Goal: Transaction & Acquisition: Book appointment/travel/reservation

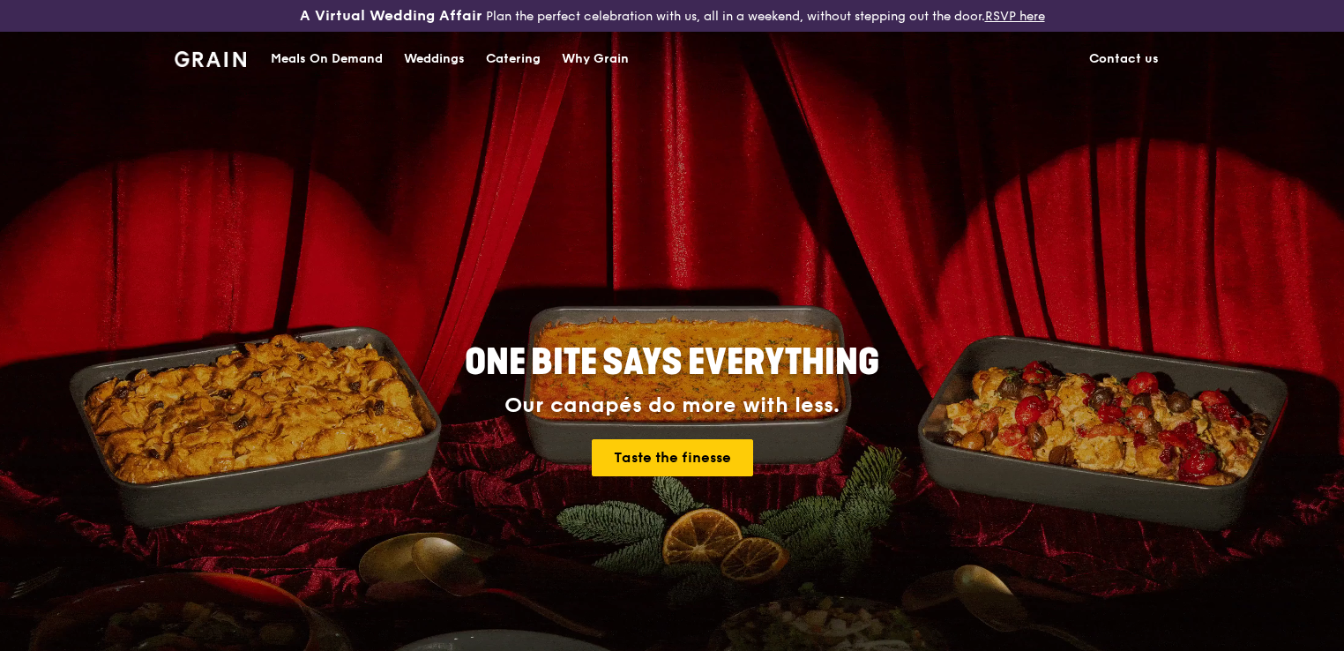
click at [497, 60] on div "Catering" at bounding box center [513, 59] width 55 height 53
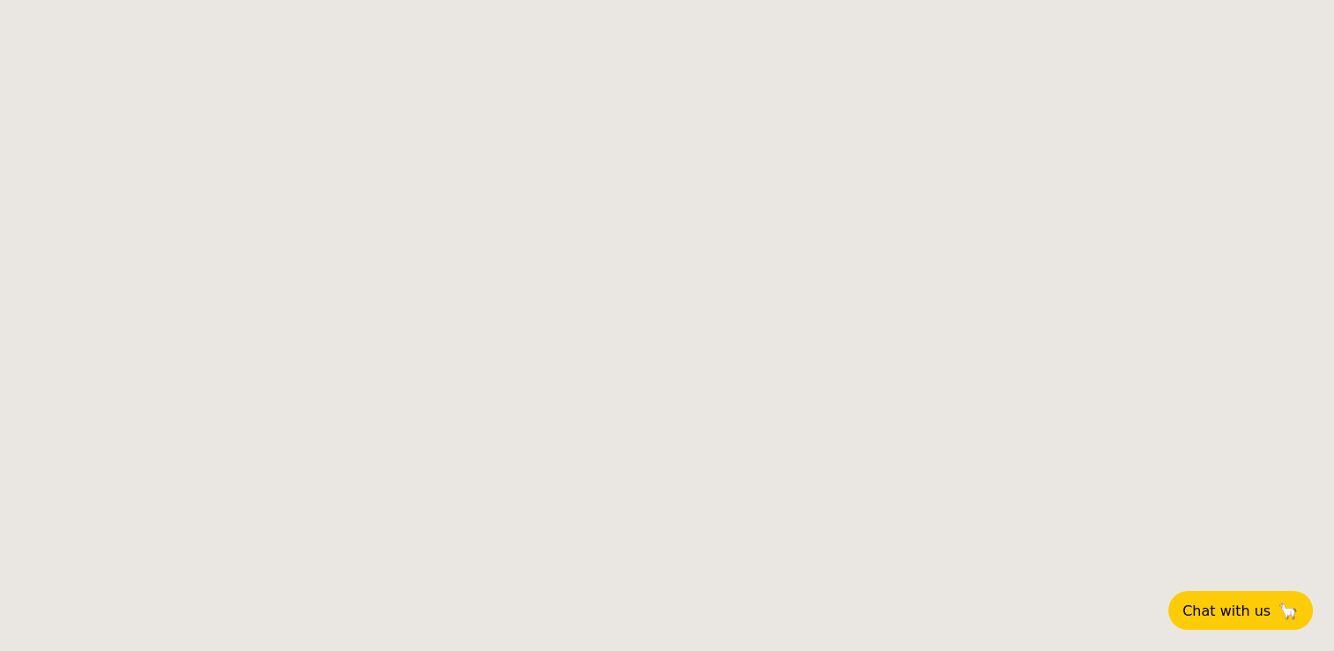
select select
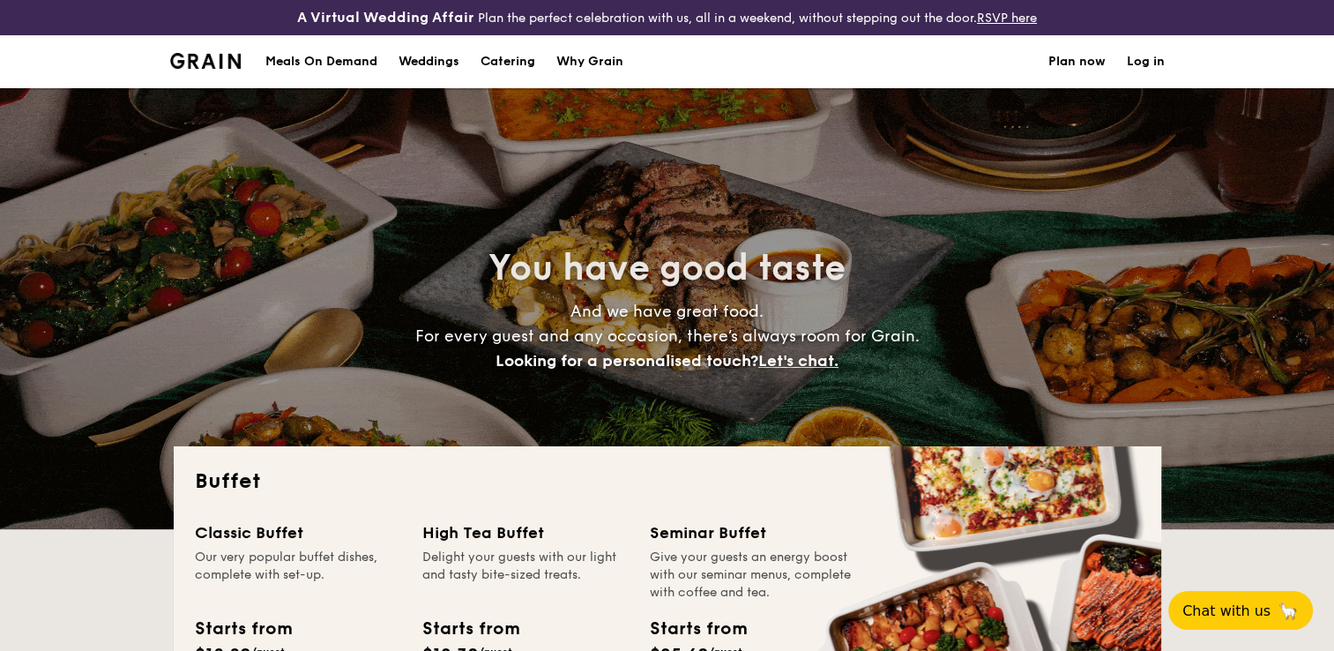
scroll to position [587, 0]
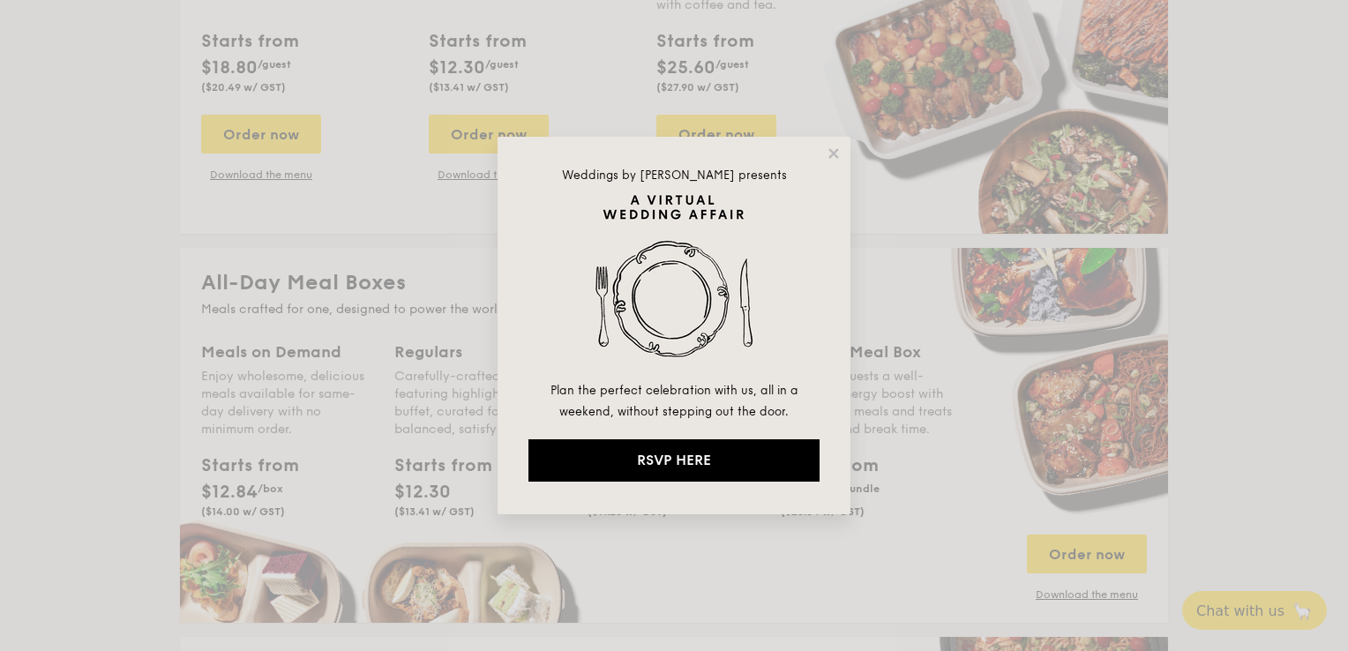
click at [846, 150] on div "Weddings by [PERSON_NAME] presents Plan the perfect celebration with us, all in…" at bounding box center [673, 325] width 353 height 377
click at [837, 151] on icon at bounding box center [834, 154] width 16 height 16
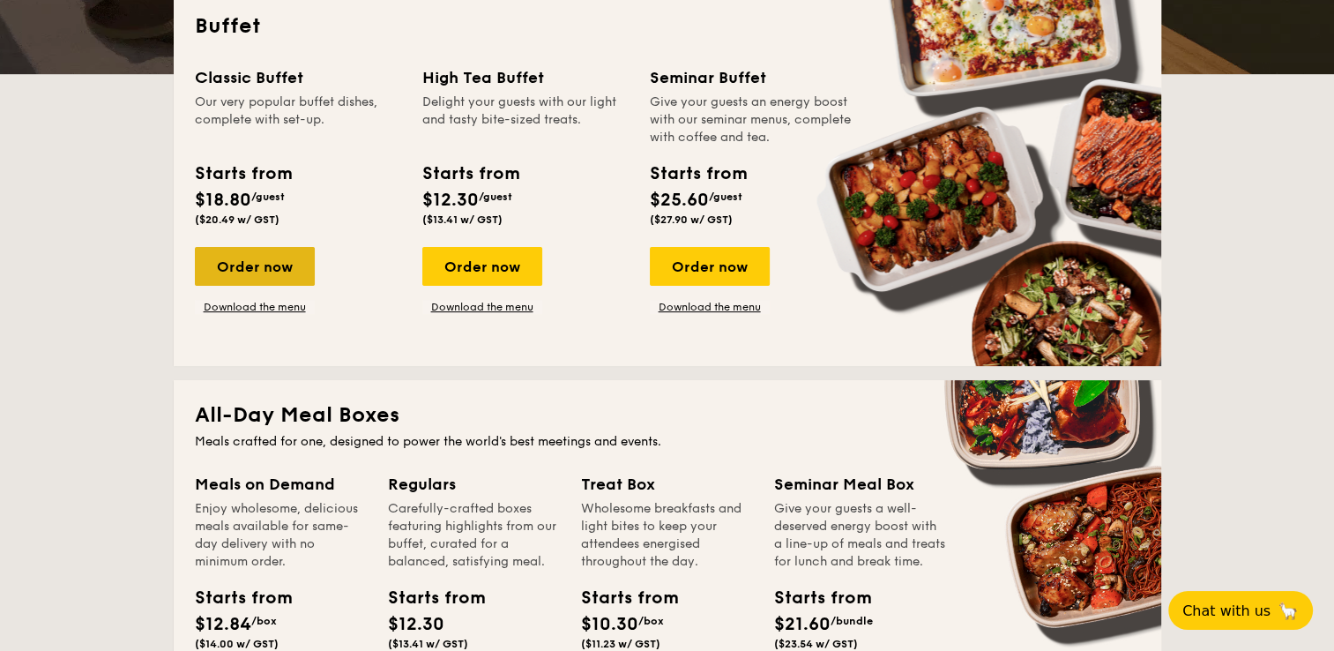
scroll to position [404, 0]
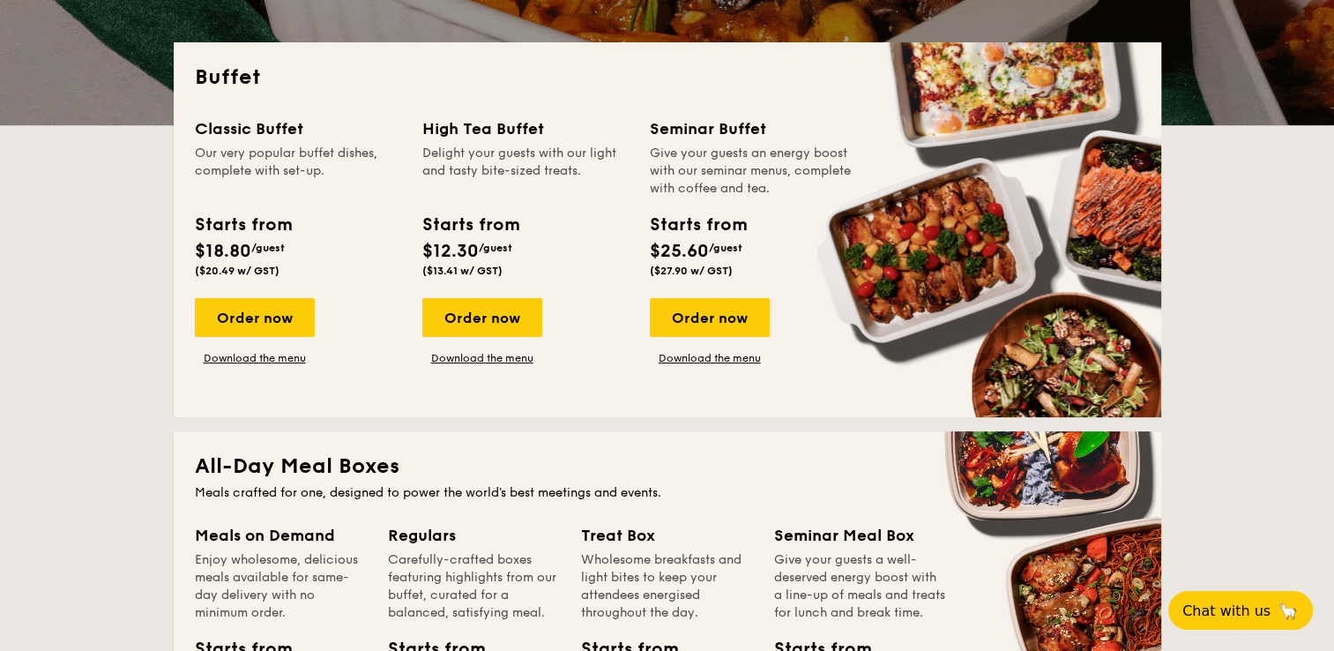
drag, startPoint x: 482, startPoint y: 153, endPoint x: 518, endPoint y: 240, distance: 93.4
click at [518, 240] on div "High Tea Buffet Delight your guests with our light and tasty bite-sized treats.…" at bounding box center [525, 200] width 206 height 168
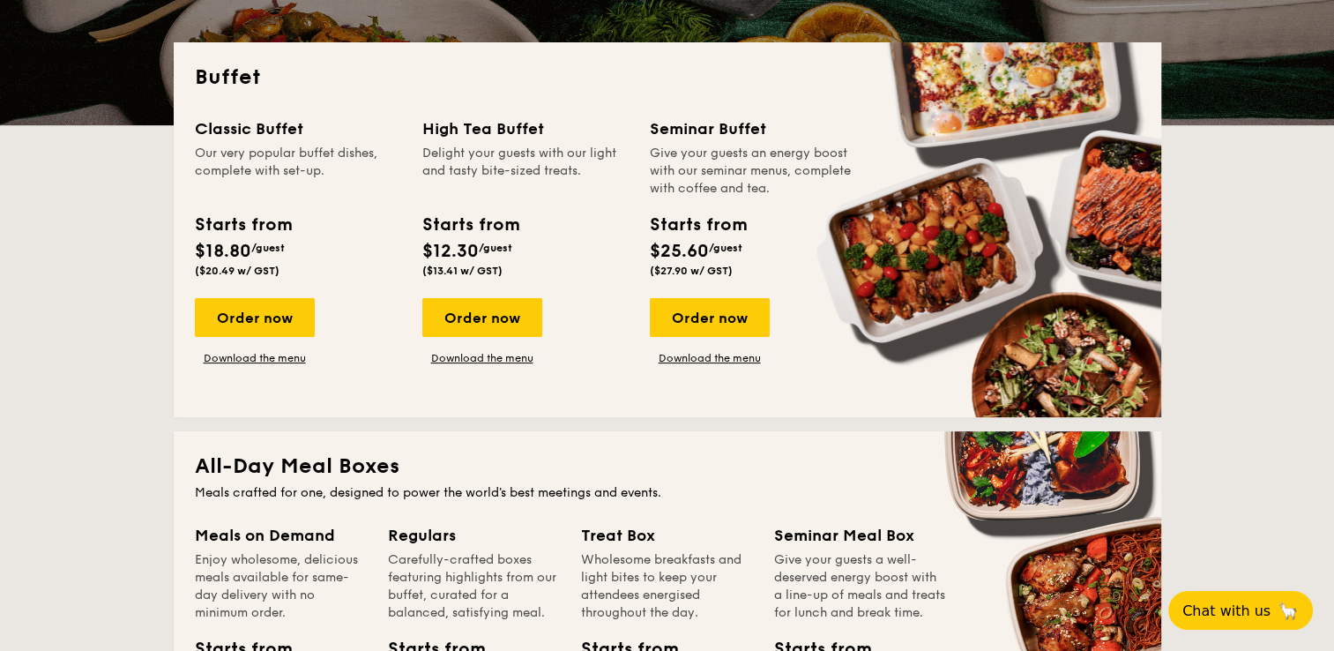
click at [518, 240] on div "Starts from $12.30 /guest ($13.41 w/ GST)" at bounding box center [470, 244] width 96 height 65
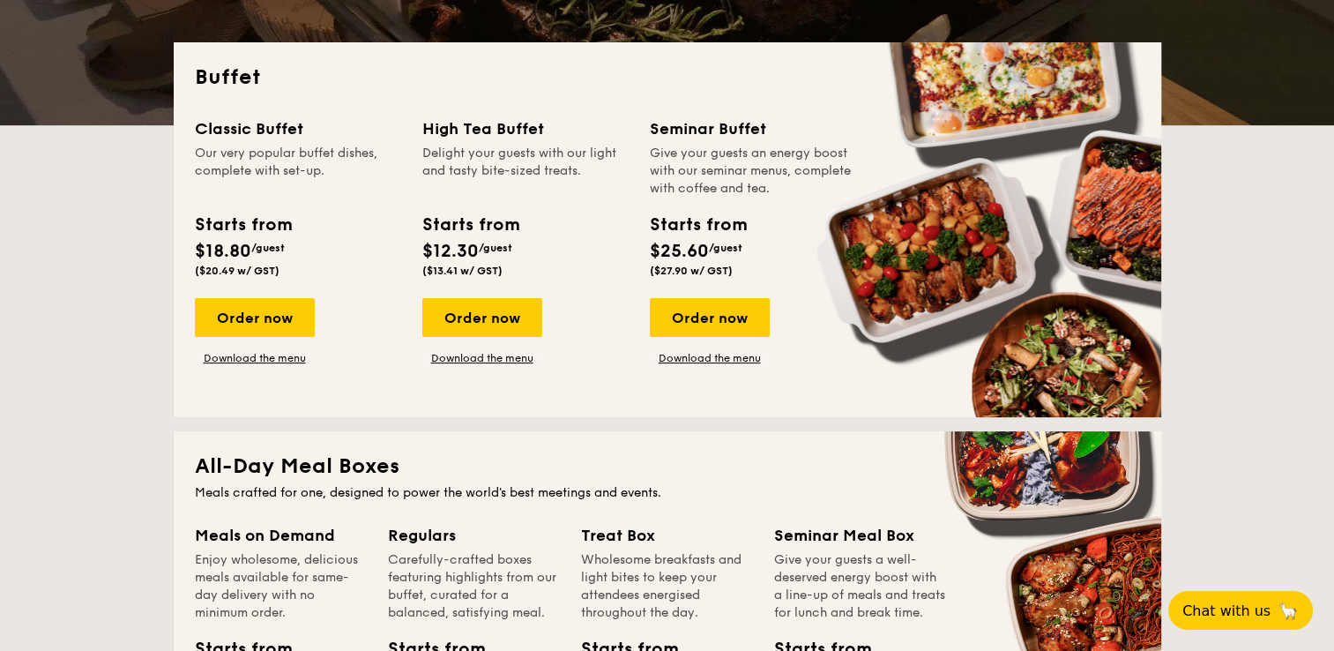
click at [518, 240] on div "Starts from $12.30 /guest ($13.41 w/ GST)" at bounding box center [470, 244] width 96 height 65
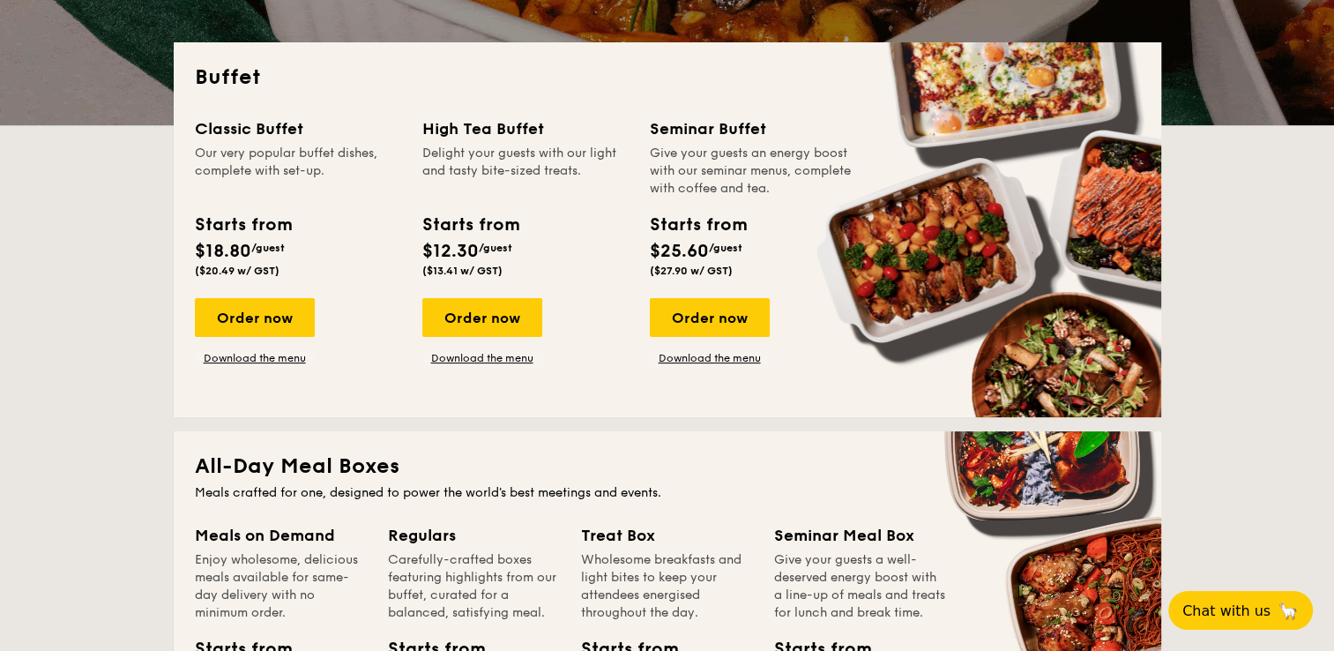
drag, startPoint x: 533, startPoint y: 191, endPoint x: 534, endPoint y: 269, distance: 77.6
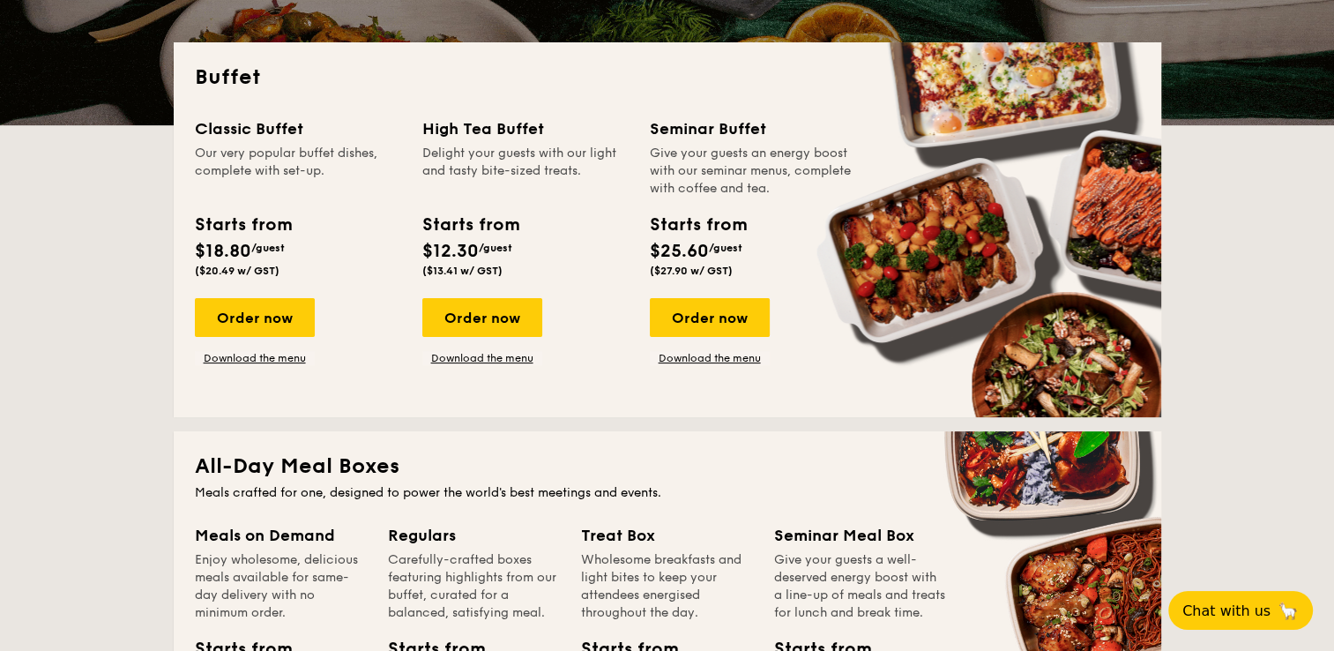
click at [534, 269] on div "High Tea Buffet Delight your guests with our light and tasty bite-sized treats.…" at bounding box center [525, 200] width 206 height 168
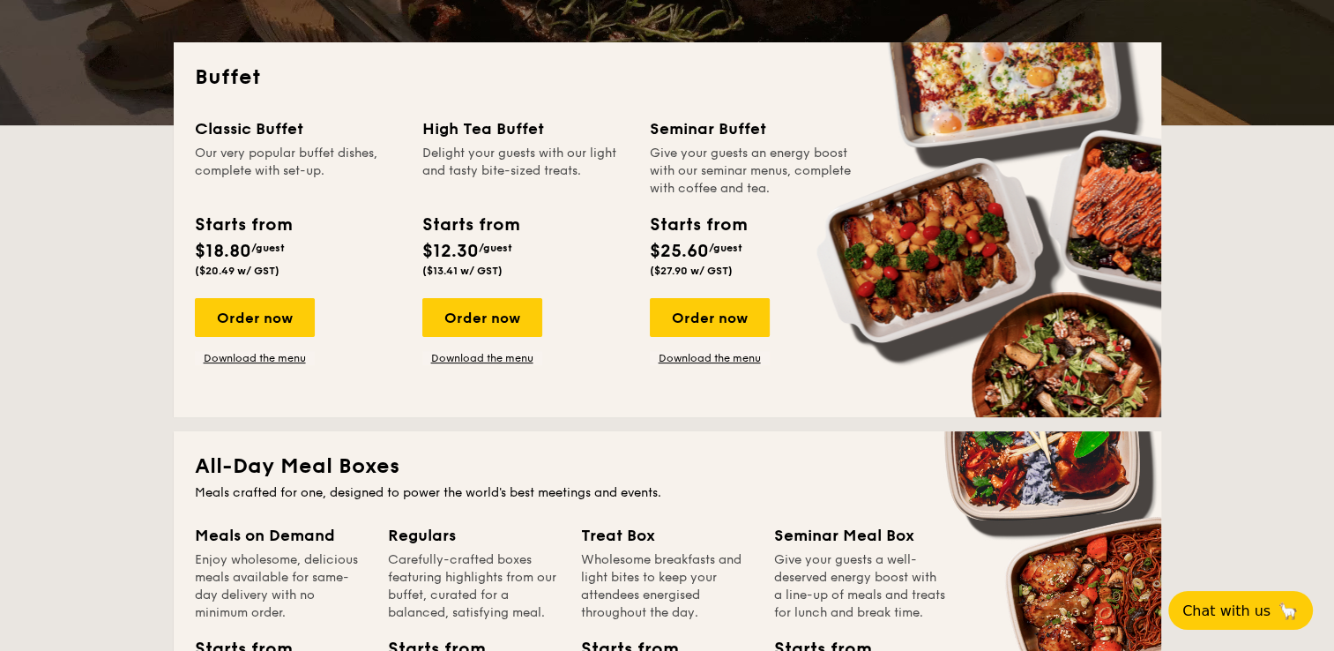
click at [534, 269] on div "Starts from $12.30 /guest ($13.41 w/ GST)" at bounding box center [525, 248] width 221 height 72
drag, startPoint x: 334, startPoint y: 153, endPoint x: 334, endPoint y: 200, distance: 47.6
click at [334, 200] on div "Classic Buffet Our very popular buffet dishes, complete with set-up. Starts fro…" at bounding box center [298, 200] width 206 height 168
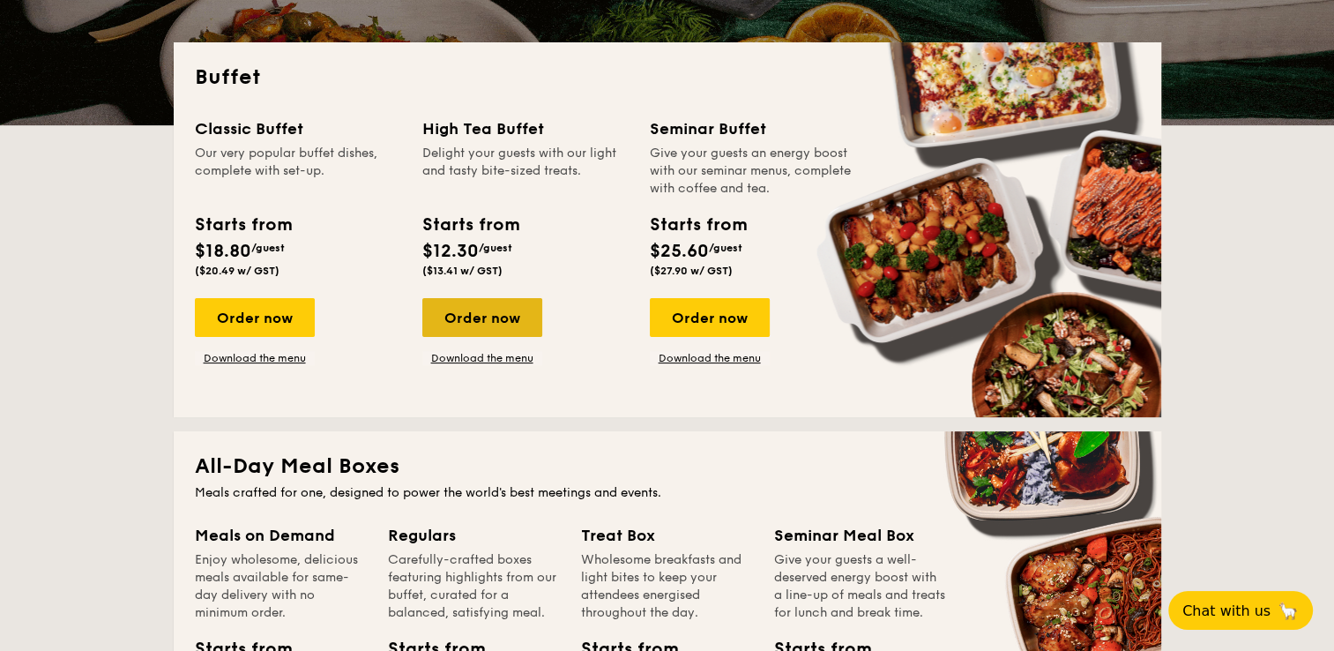
click at [498, 314] on div "Order now" at bounding box center [482, 317] width 120 height 39
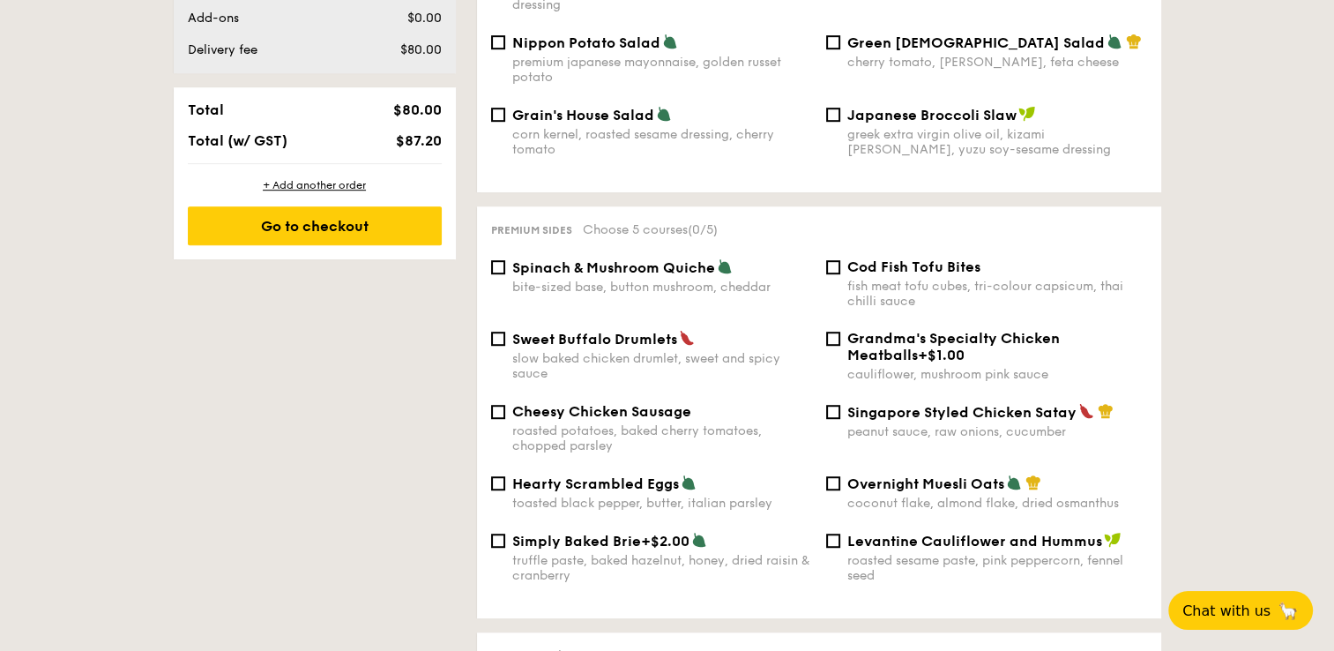
scroll to position [423, 0]
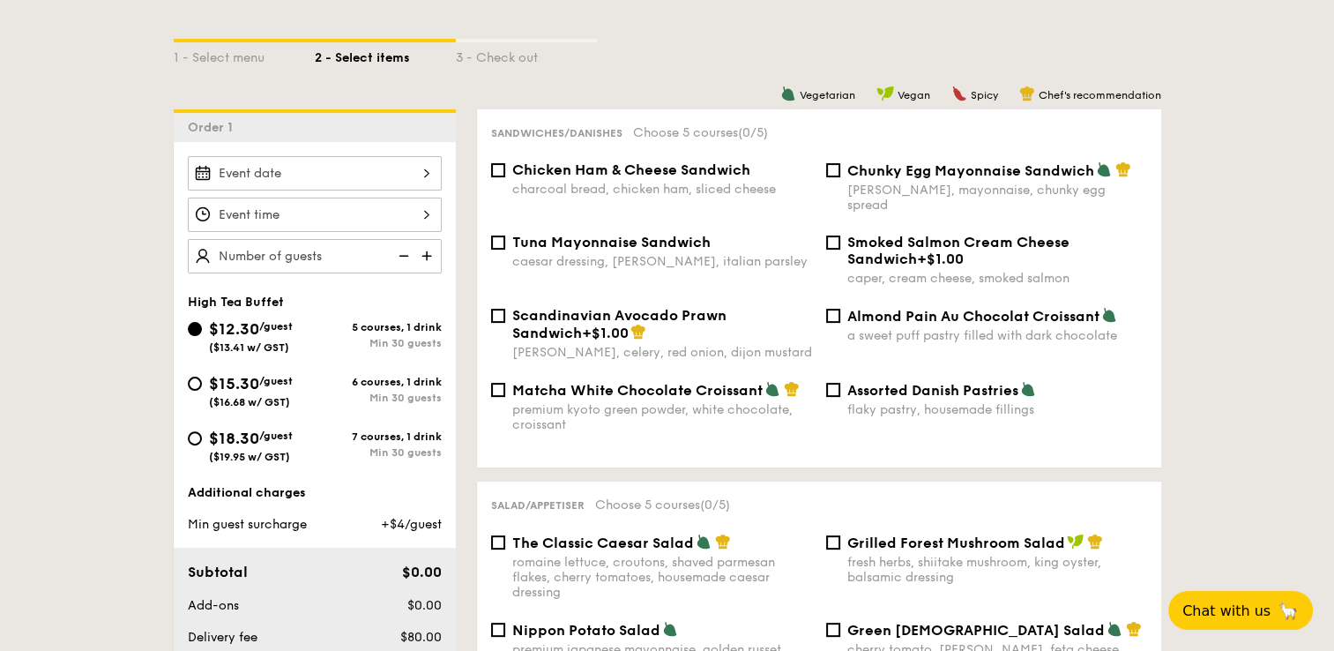
click at [356, 180] on div at bounding box center [315, 173] width 254 height 34
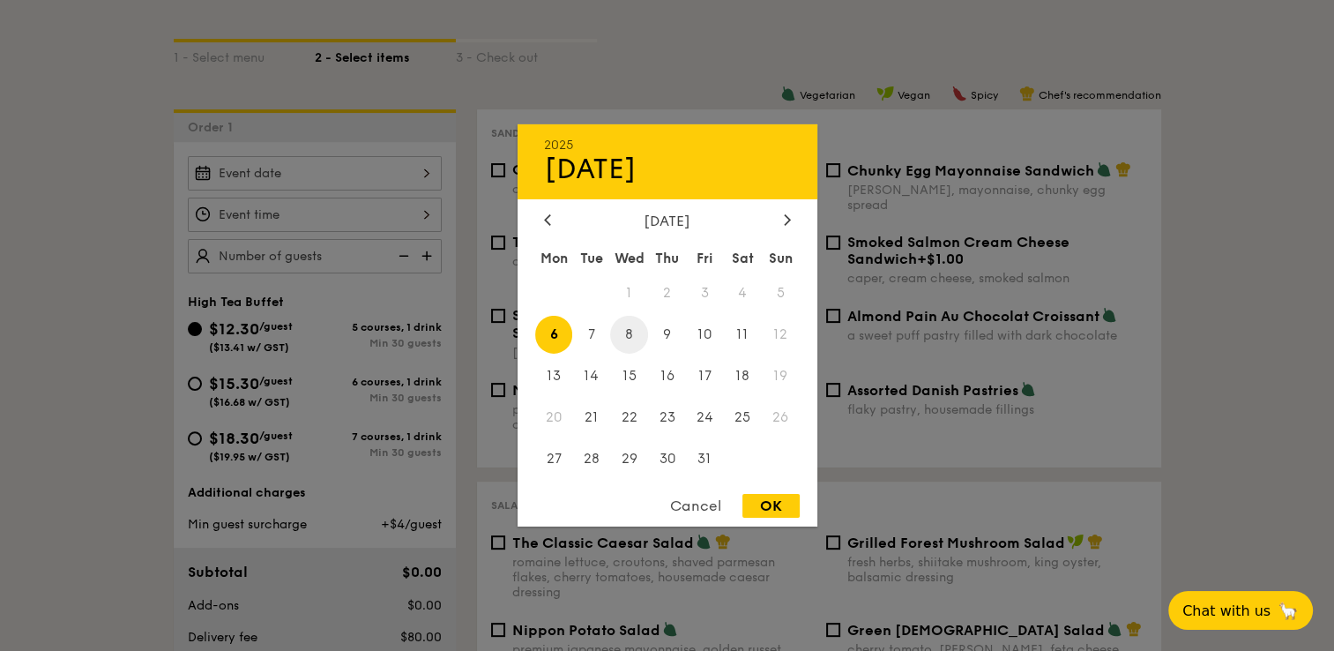
click at [636, 336] on span "8" at bounding box center [629, 335] width 38 height 38
click at [677, 330] on span "9" at bounding box center [667, 335] width 38 height 38
click at [790, 506] on div "OK" at bounding box center [771, 506] width 57 height 24
type input "[DATE]"
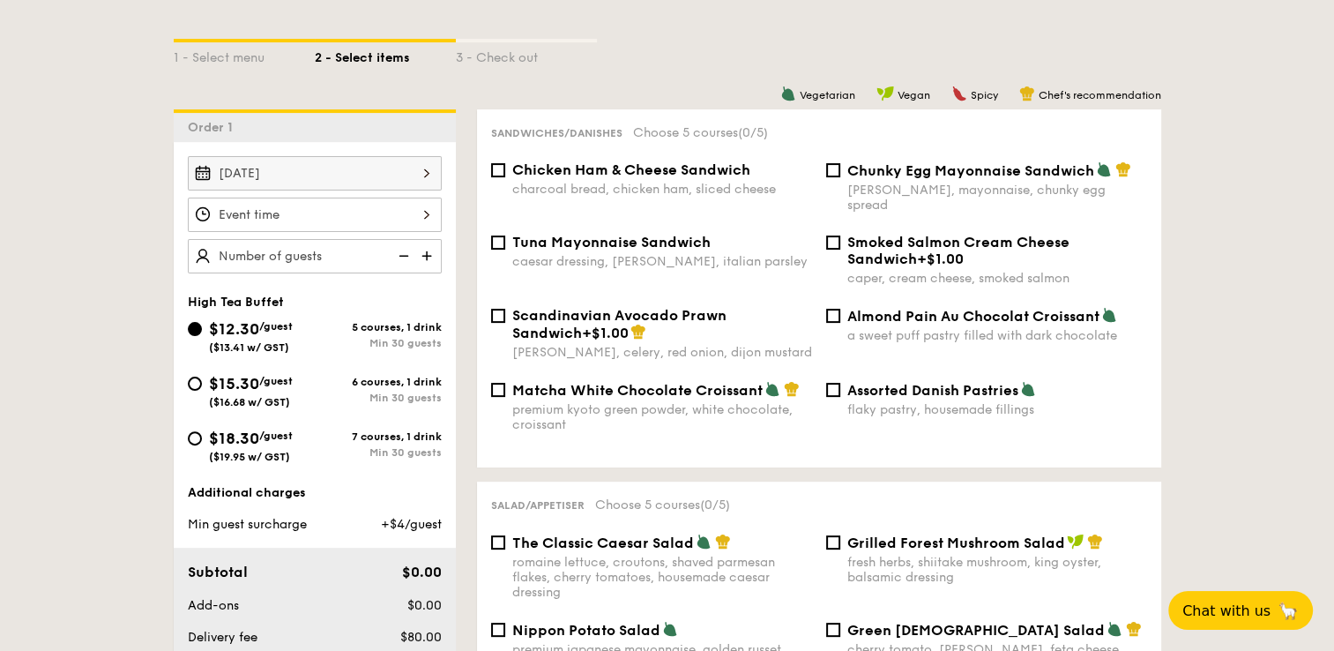
click at [381, 213] on div at bounding box center [315, 215] width 254 height 34
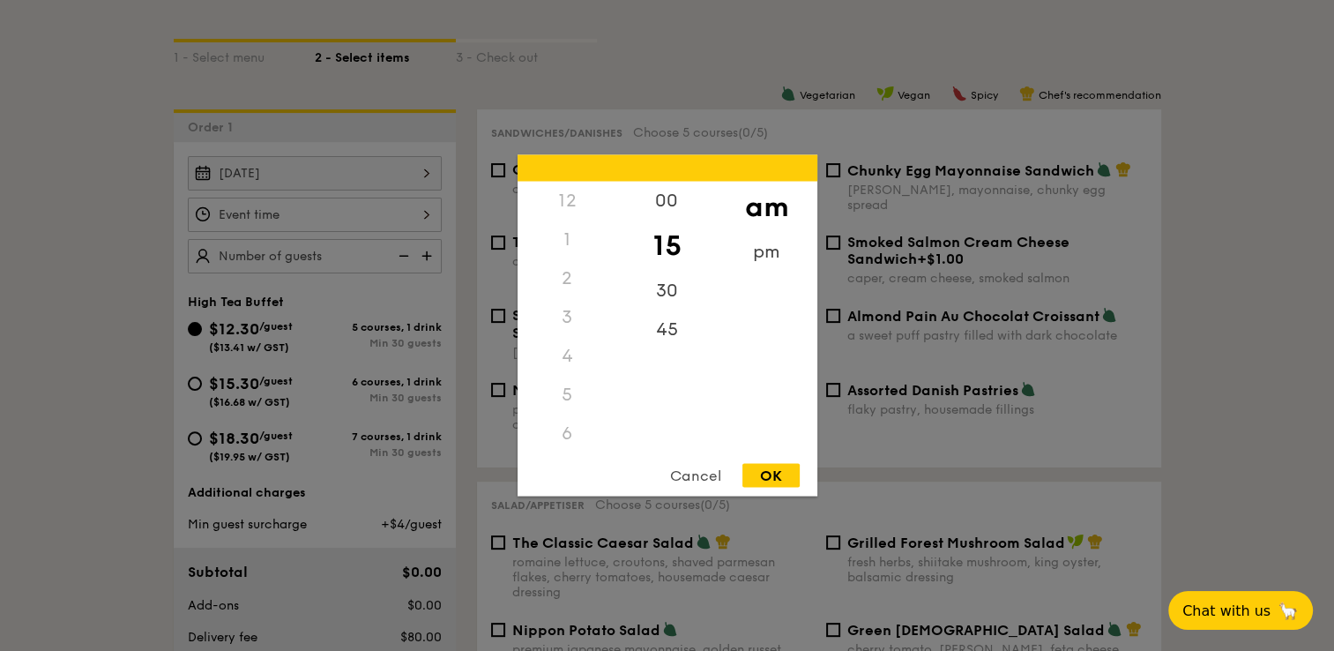
scroll to position [194, 0]
click at [769, 262] on div "pm" at bounding box center [767, 258] width 100 height 51
drag, startPoint x: 571, startPoint y: 297, endPoint x: 567, endPoint y: 392, distance: 95.3
click at [567, 392] on div "12 1 2 3 4 5 6 7 8 9 10 11" at bounding box center [568, 316] width 100 height 269
click at [572, 238] on div "6" at bounding box center [568, 240] width 100 height 39
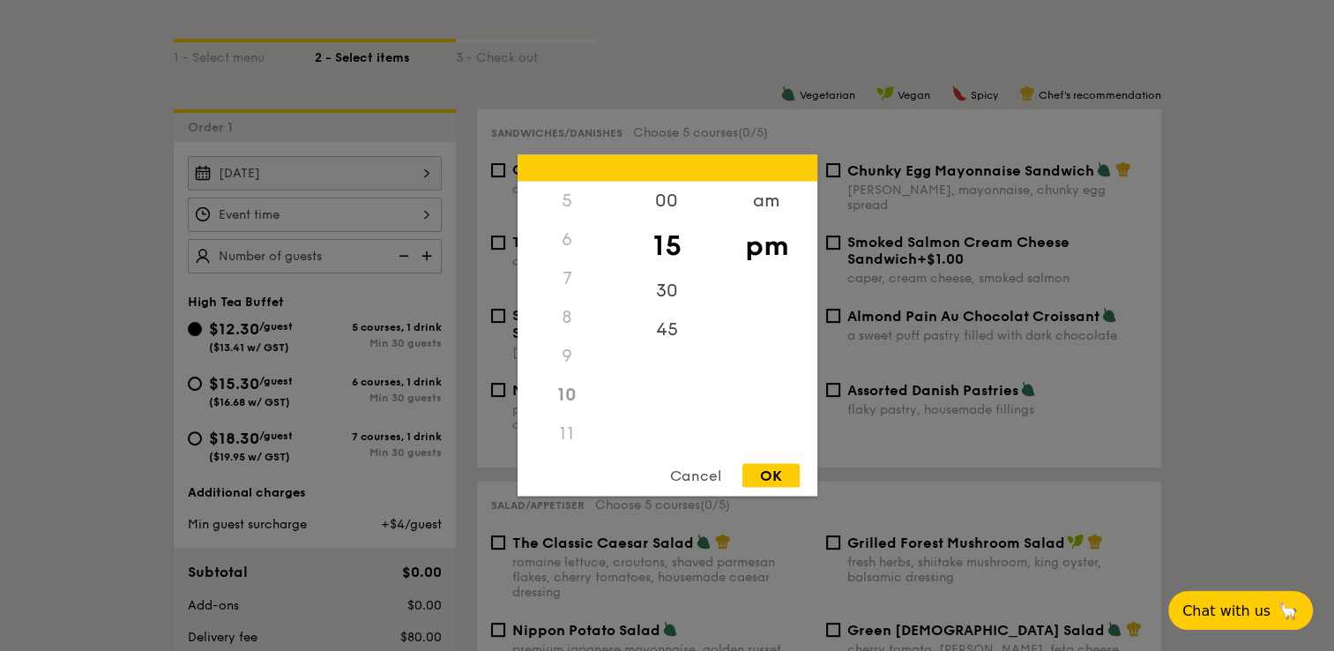
click at [564, 239] on div "6" at bounding box center [568, 240] width 100 height 39
drag, startPoint x: 617, startPoint y: 371, endPoint x: 617, endPoint y: 312, distance: 59.1
click at [617, 312] on div "00 15 30 45" at bounding box center [667, 316] width 100 height 269
click at [669, 209] on div "00" at bounding box center [667, 207] width 100 height 51
click at [573, 303] on div "8" at bounding box center [568, 317] width 100 height 39
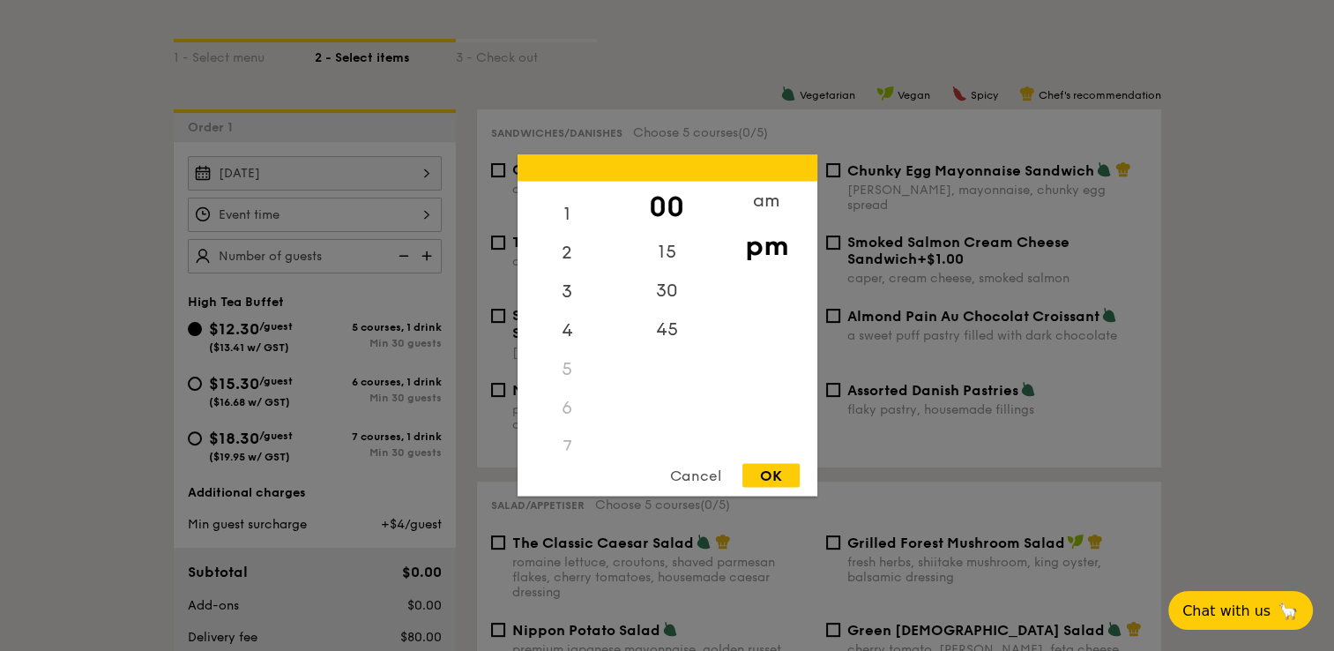
scroll to position [0, 0]
click at [564, 326] on div "3" at bounding box center [568, 323] width 100 height 51
click at [675, 302] on div "30" at bounding box center [667, 297] width 100 height 51
click at [779, 471] on div "OK" at bounding box center [771, 476] width 57 height 24
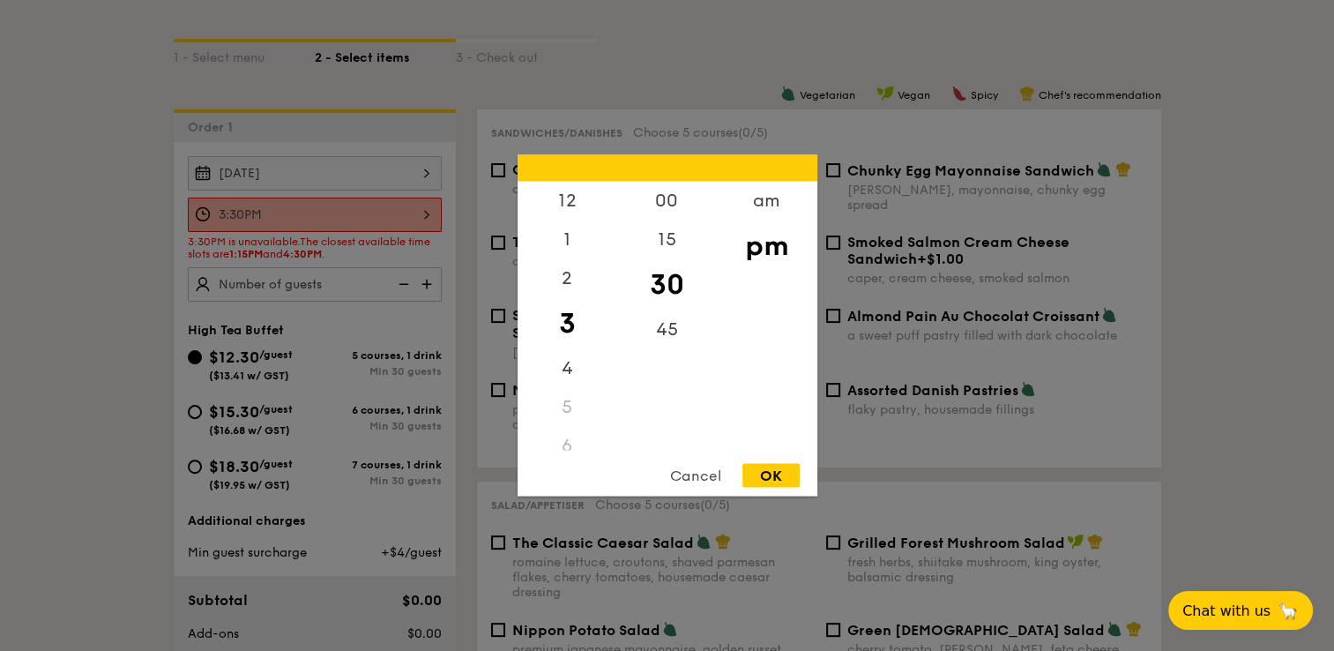
click at [415, 214] on div "3:30PM 12 1 2 3 4 5 6 7 8 9 10 11 00 15 30 45 am pm Cancel OK" at bounding box center [315, 215] width 254 height 34
click at [563, 379] on div "4" at bounding box center [568, 374] width 100 height 51
click at [786, 477] on div "OK" at bounding box center [771, 476] width 57 height 24
type input "4:30PM"
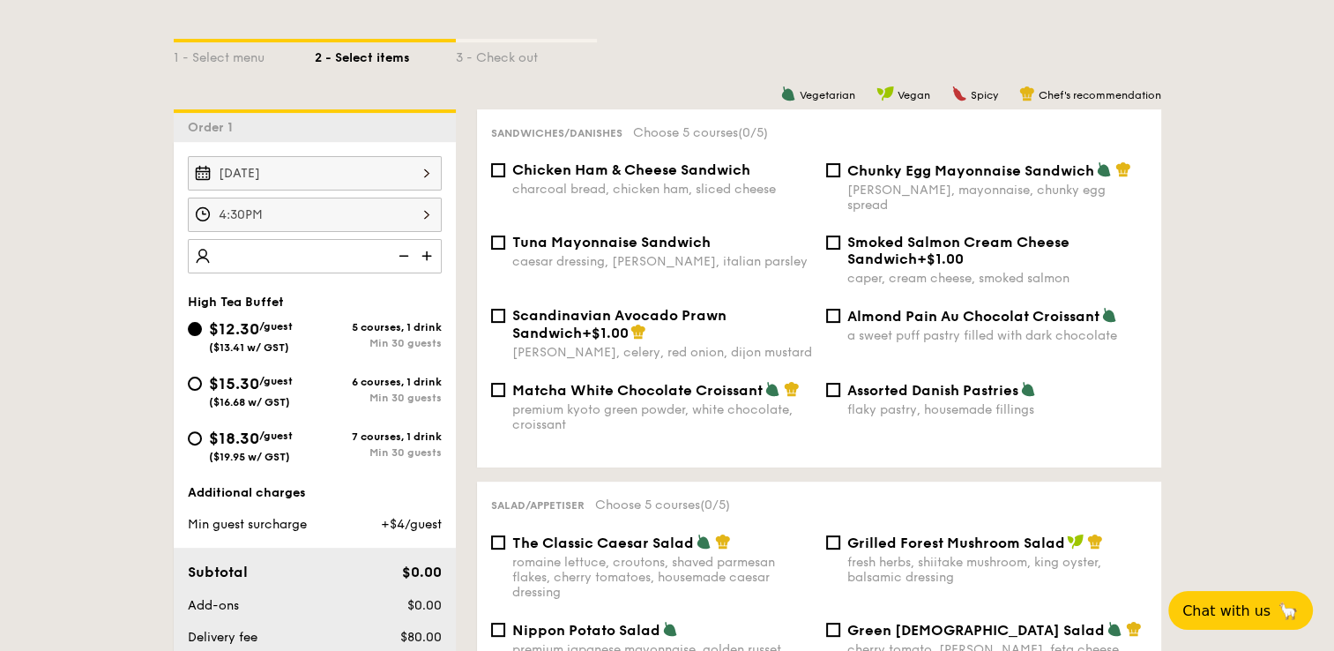
scroll to position [992, 0]
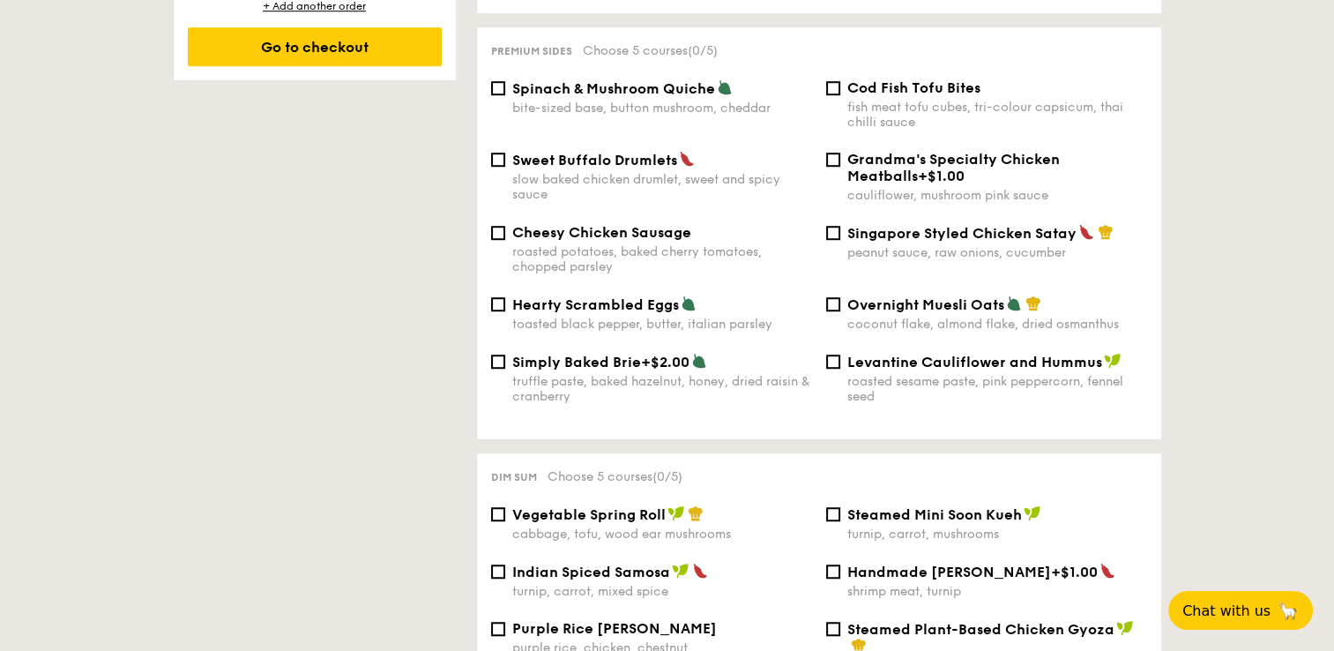
scroll to position [602, 0]
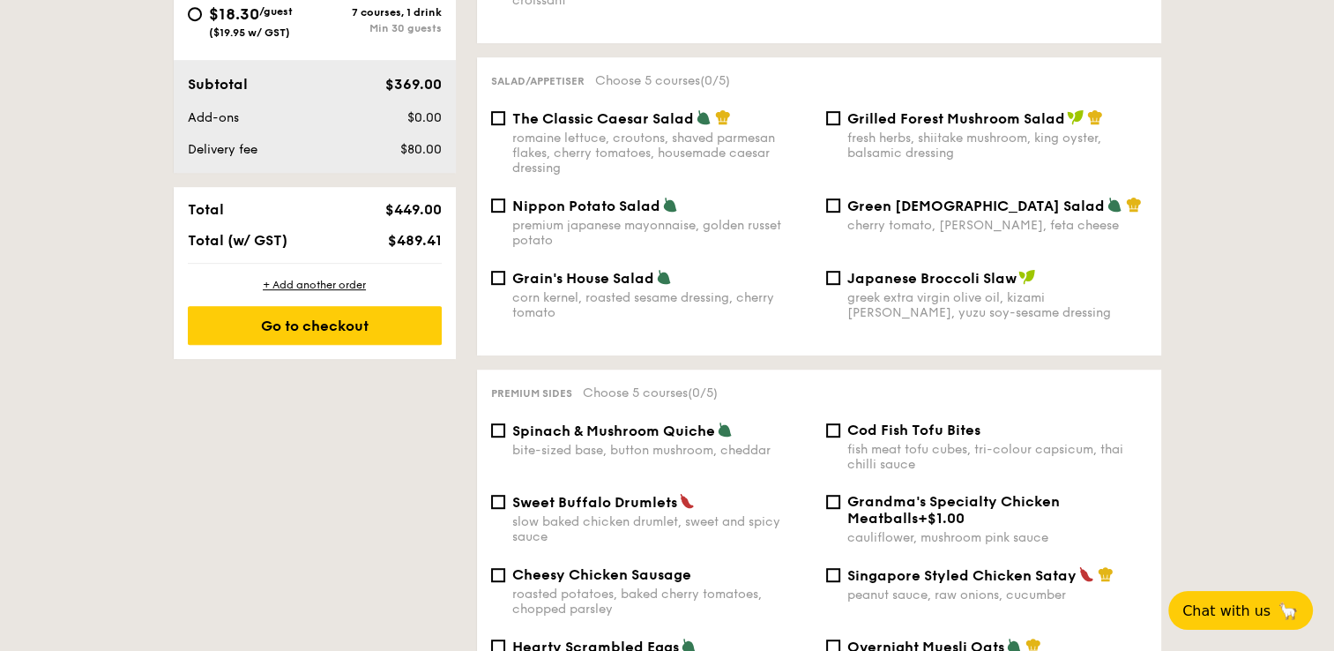
scroll to position [260, 0]
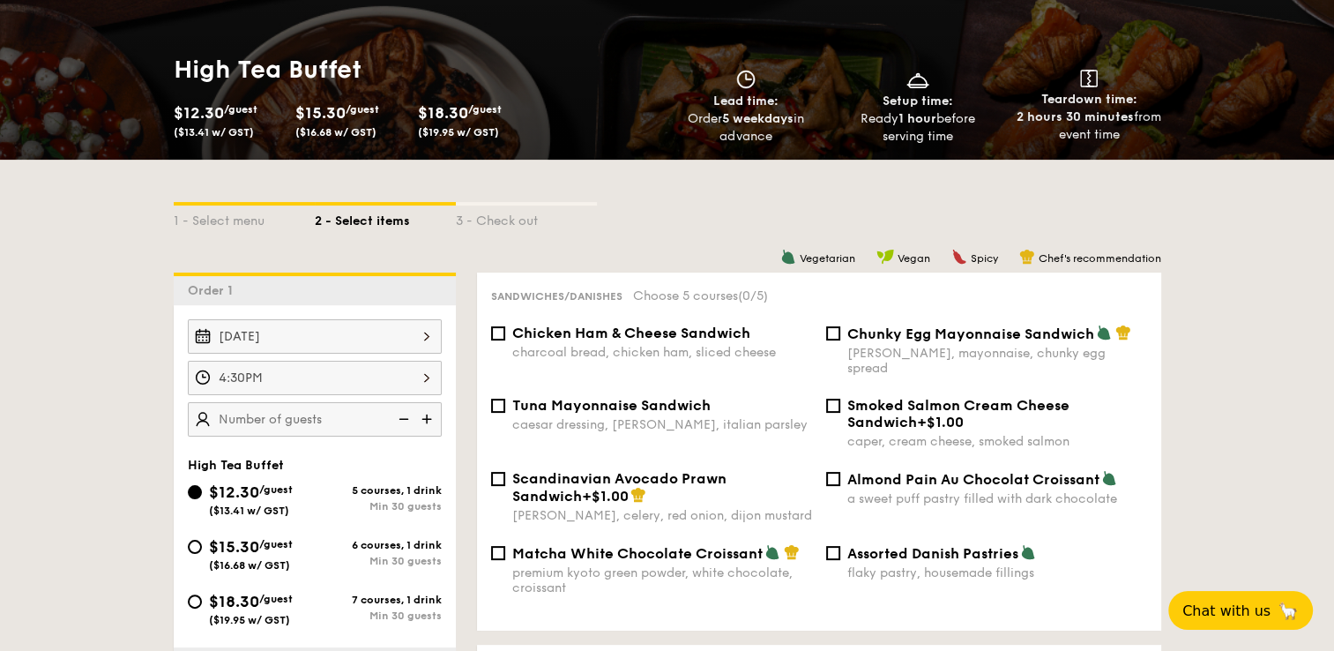
click at [435, 419] on img at bounding box center [428, 419] width 26 height 34
click at [399, 415] on img at bounding box center [402, 419] width 26 height 34
type input "35 guests"
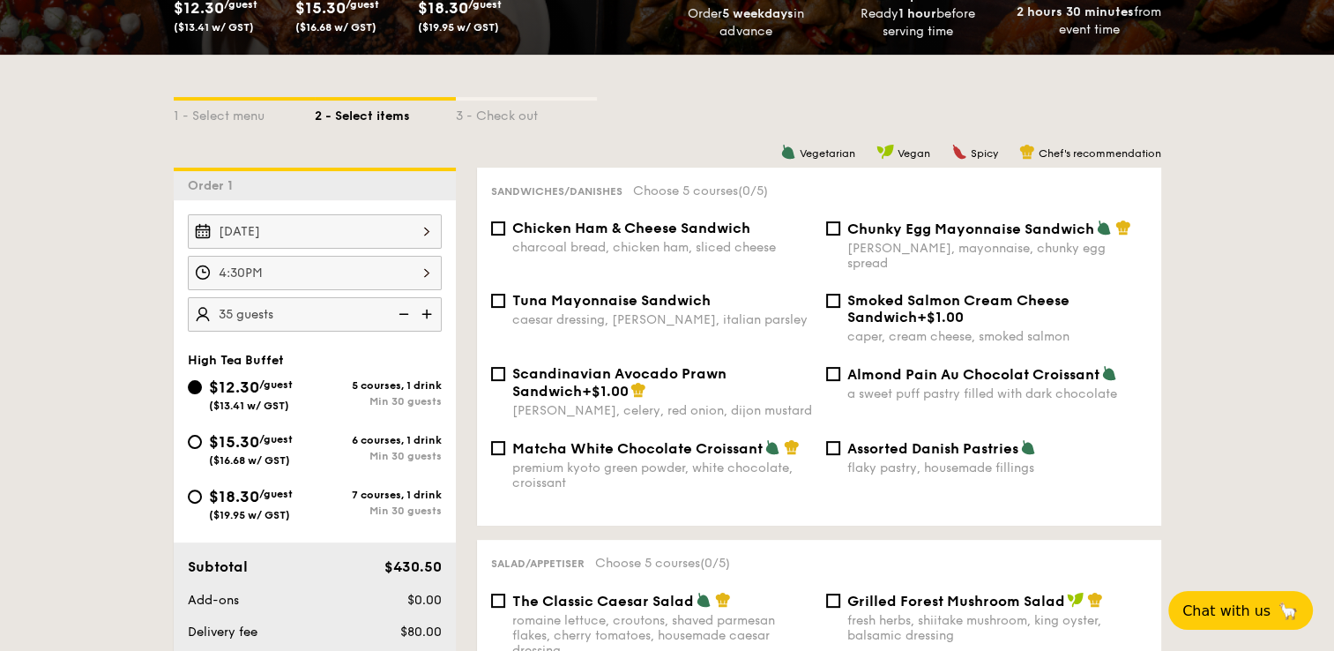
scroll to position [572, 0]
